Goal: Feedback & Contribution: Contribute content

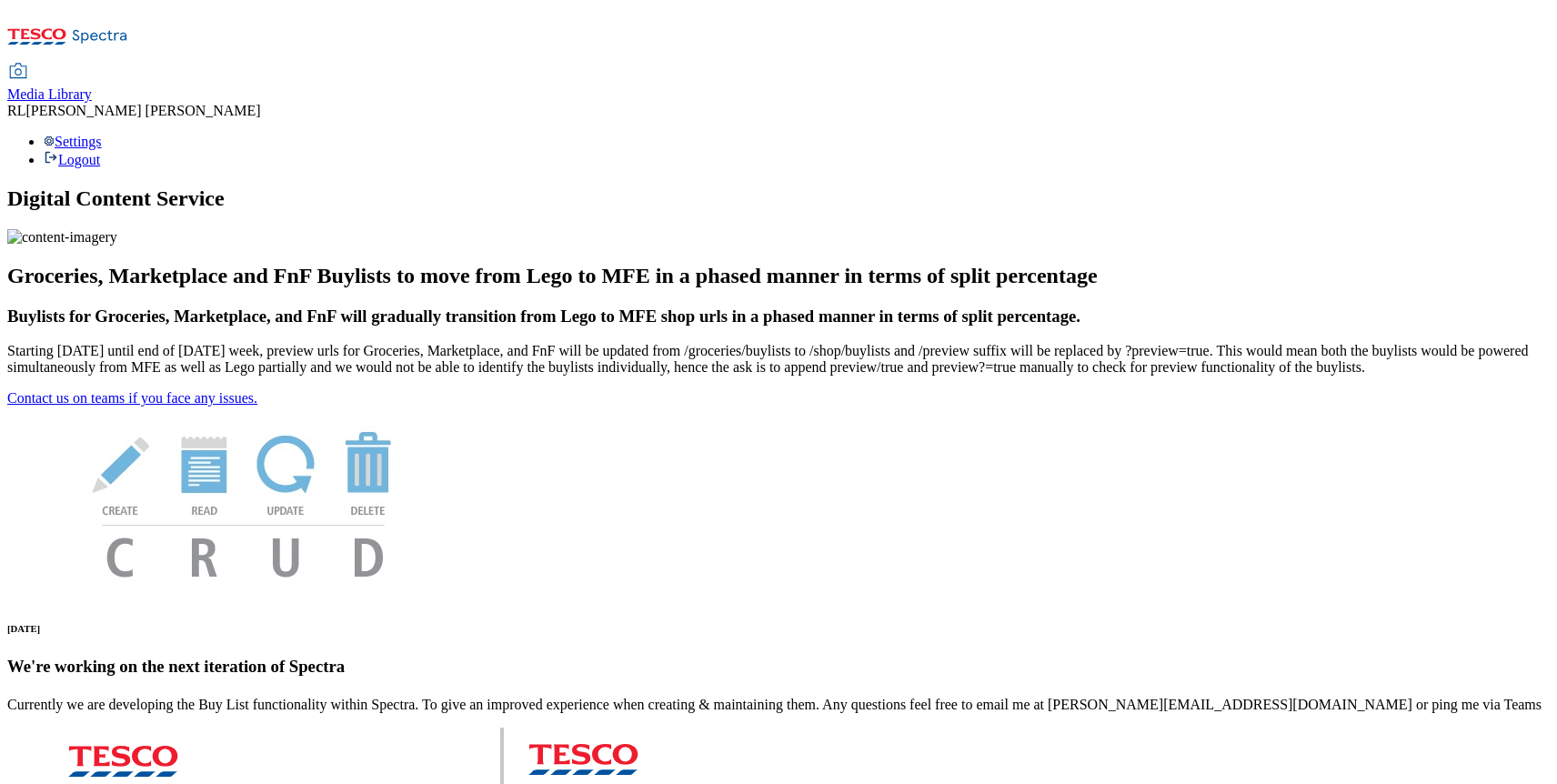
click at [92, 86] on span "Media Library" at bounding box center [50, 94] width 84 height 15
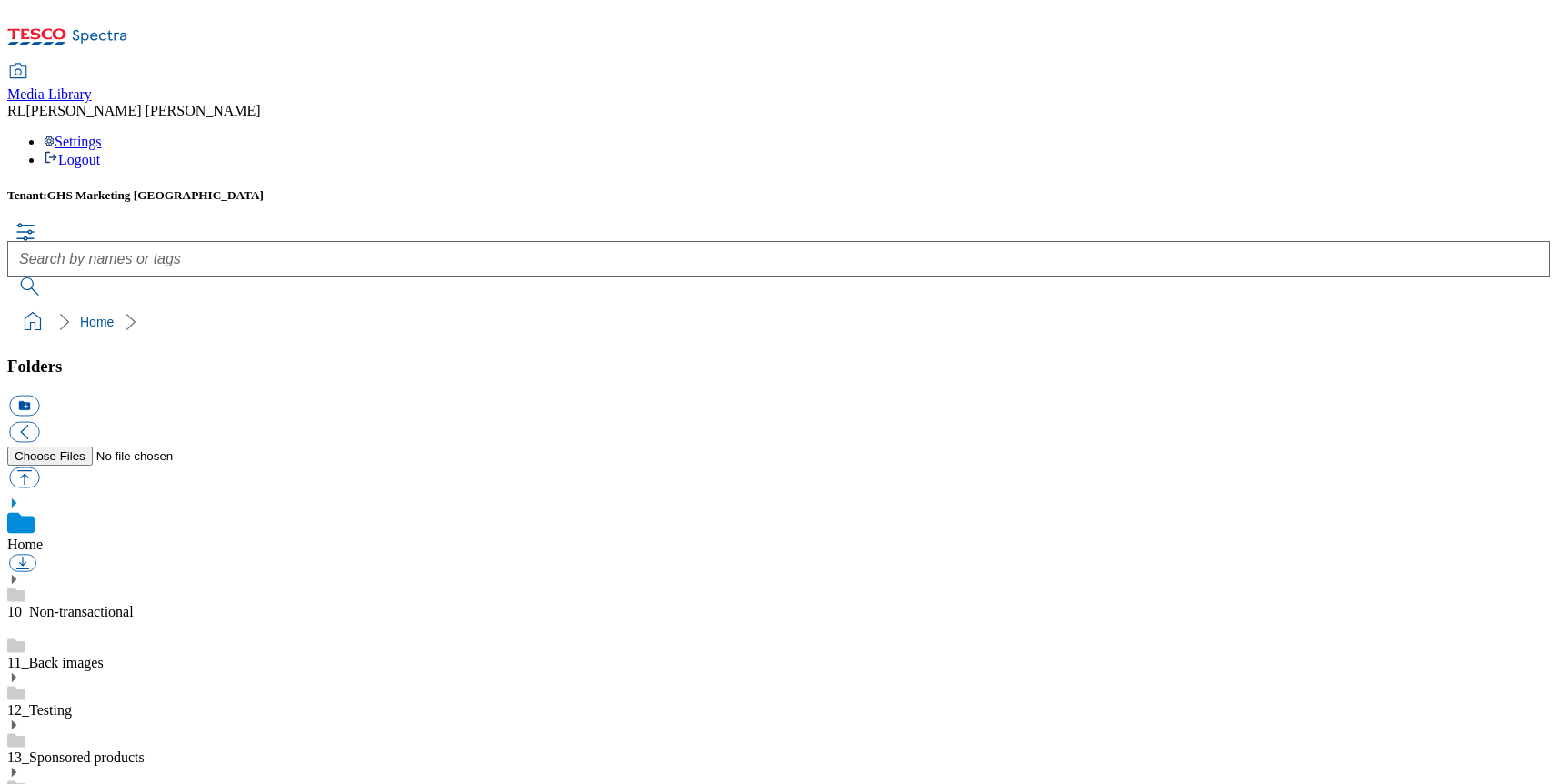
scroll to position [3, 0]
click at [39, 467] on button "button" at bounding box center [23, 477] width 30 height 21
type input "C:\fakepath\2533-Peppa Pig-UK-UK.pdf"
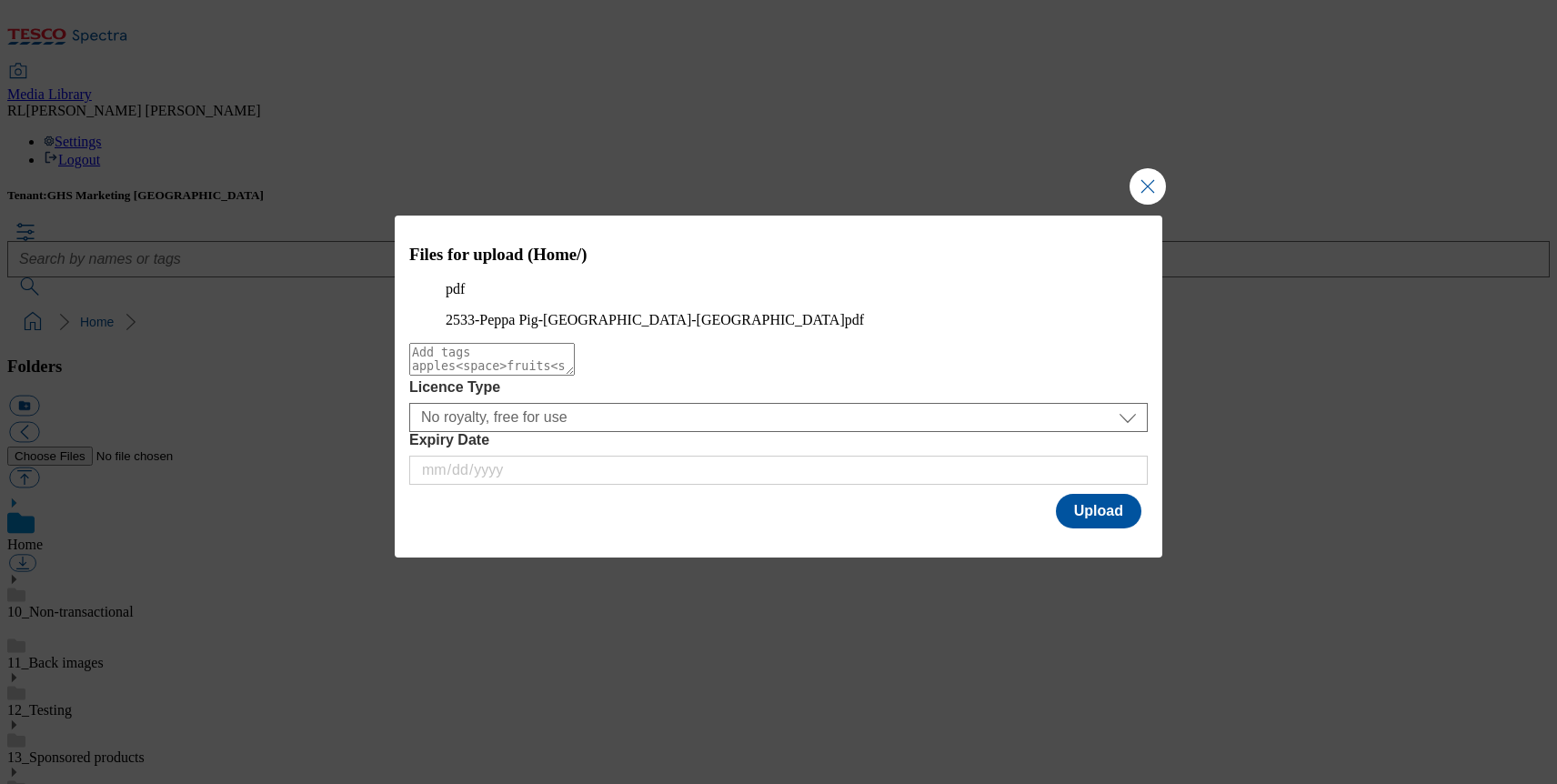
click at [575, 376] on textarea "Modal" at bounding box center [492, 359] width 166 height 33
type textarea "recall"
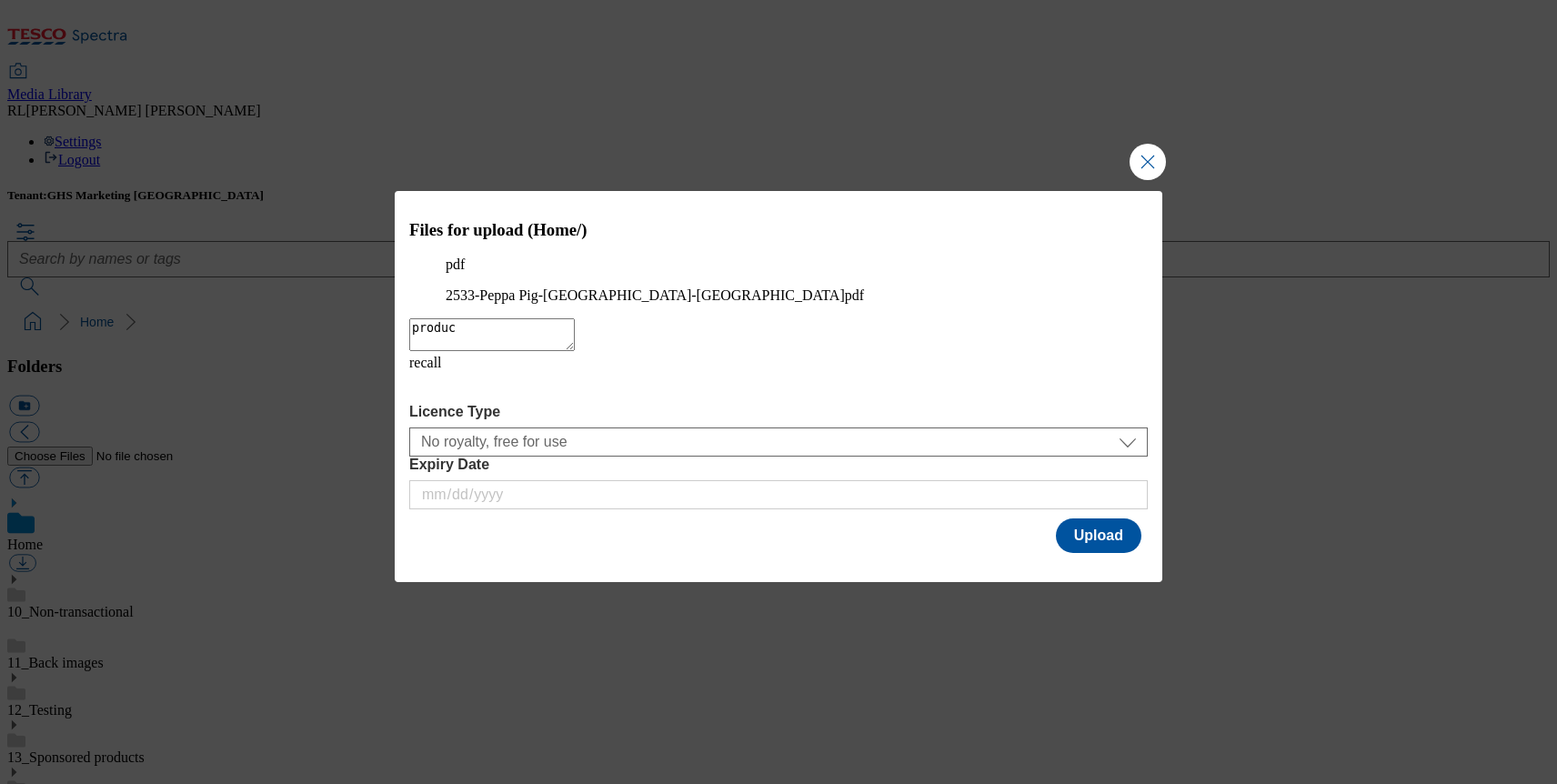
type textarea "product"
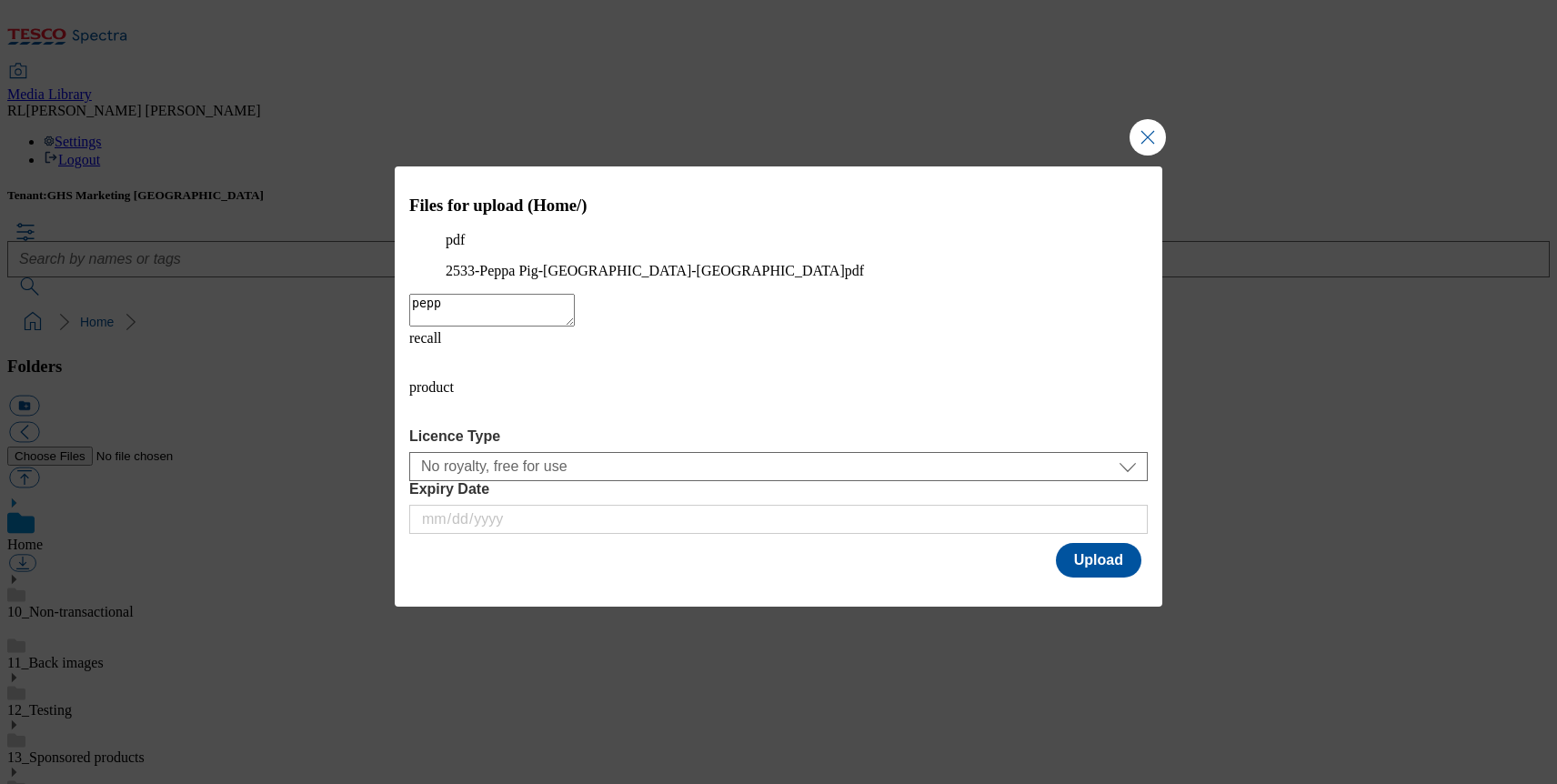
type textarea "peppa"
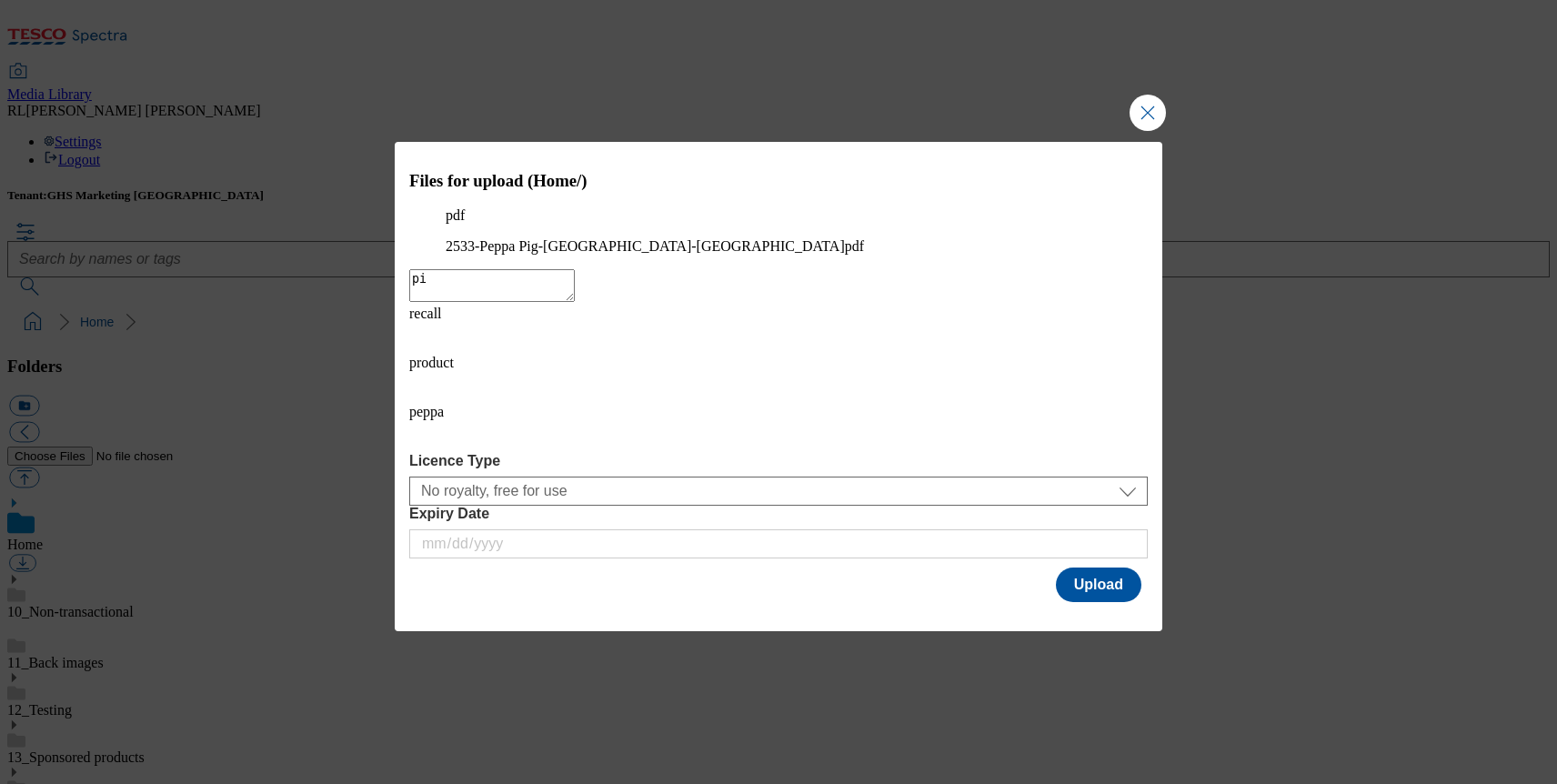
type textarea "pig"
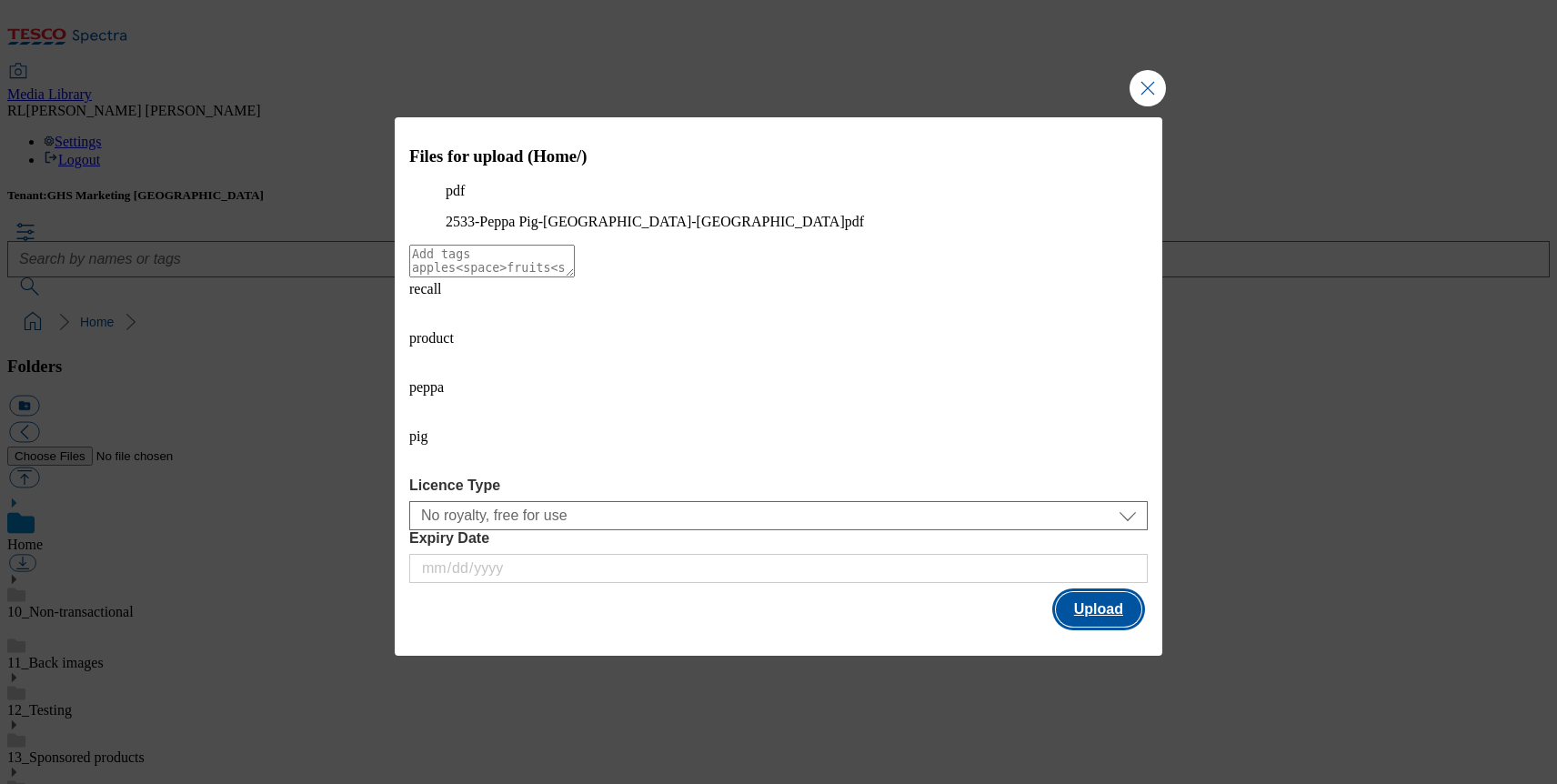
click at [1100, 592] on button "Upload" at bounding box center [1099, 610] width 85 height 35
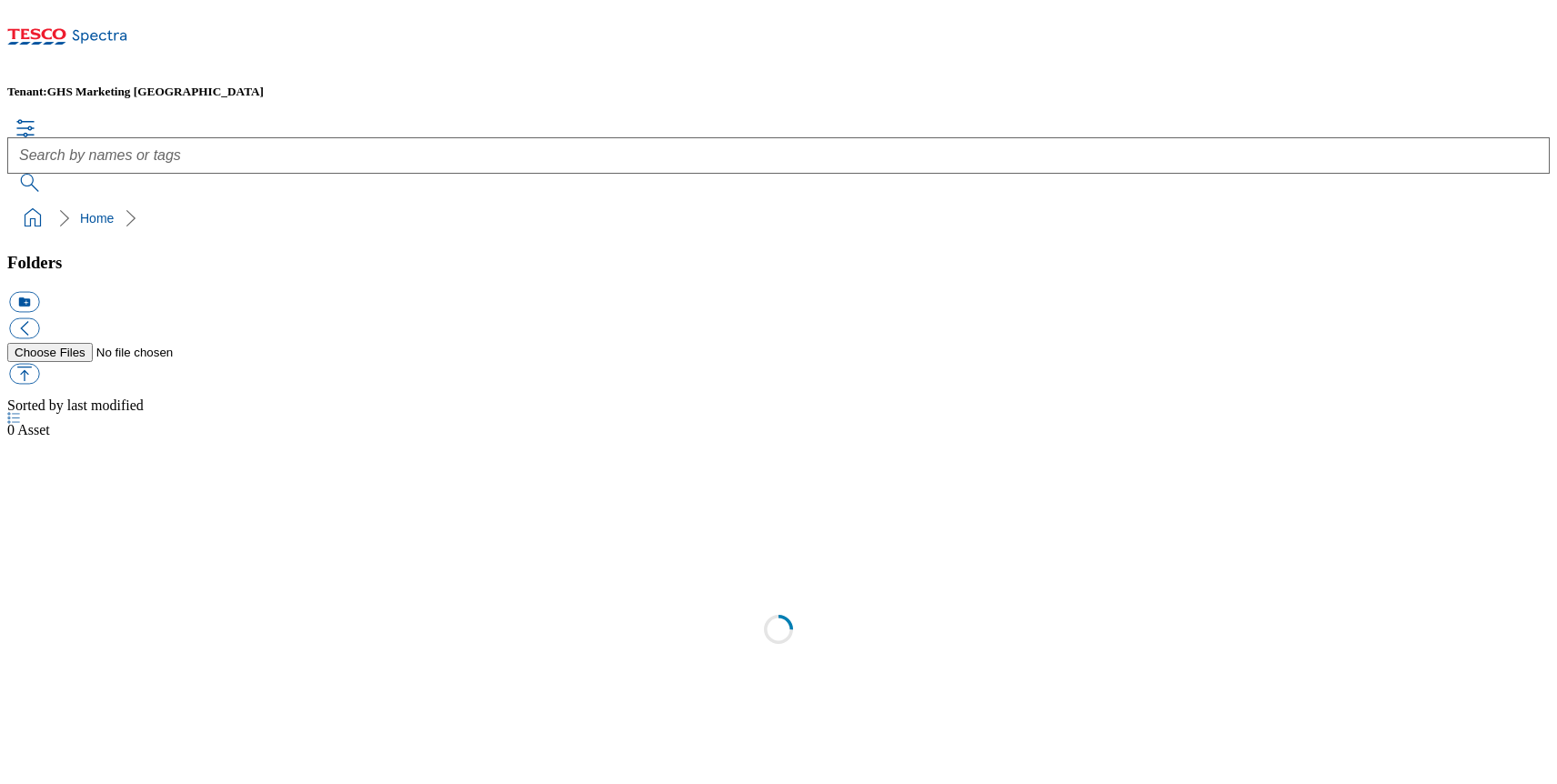
scroll to position [1, 0]
